Goal: Task Accomplishment & Management: Manage account settings

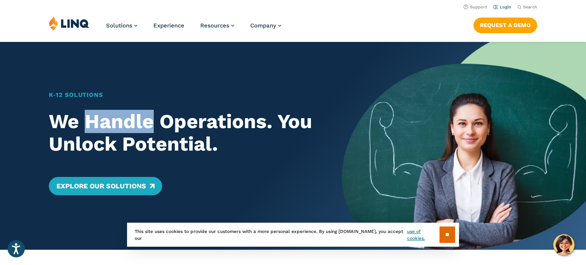
click at [509, 8] on link "Login" at bounding box center [502, 7] width 18 height 5
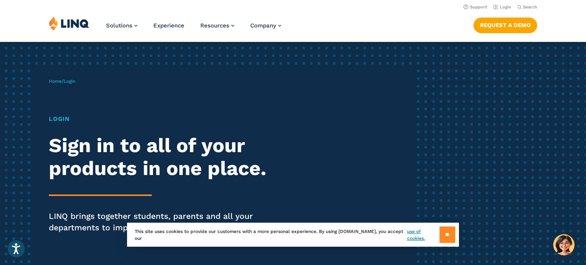
click at [454, 229] on input "**" at bounding box center [448, 235] width 16 height 16
